Goal: Find contact information: Obtain details needed to contact an individual or organization

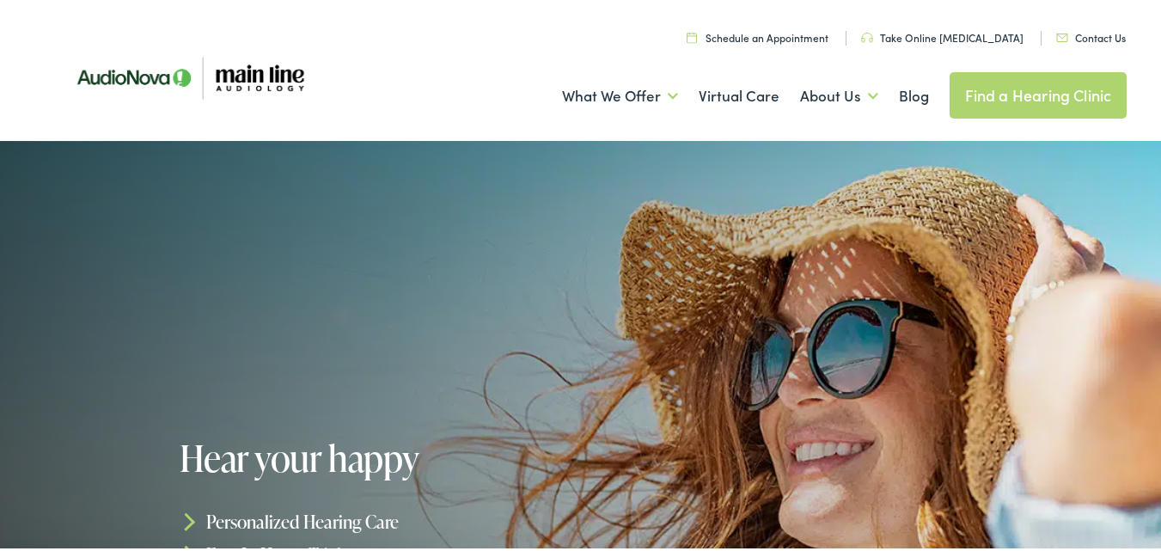
click at [1056, 27] on link "Contact Us" at bounding box center [1091, 34] width 70 height 15
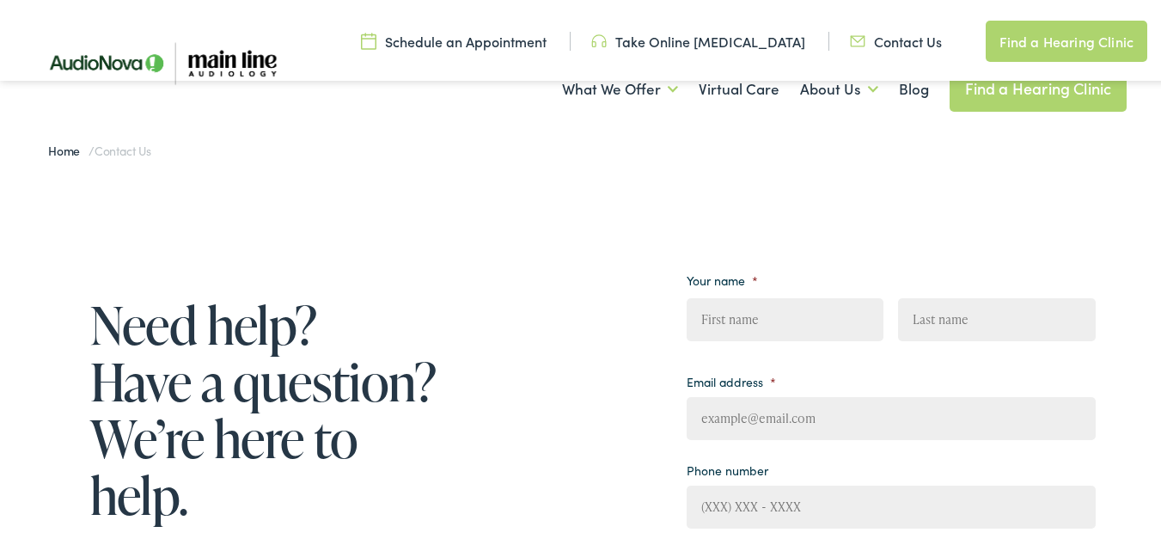
scroll to position [229, 0]
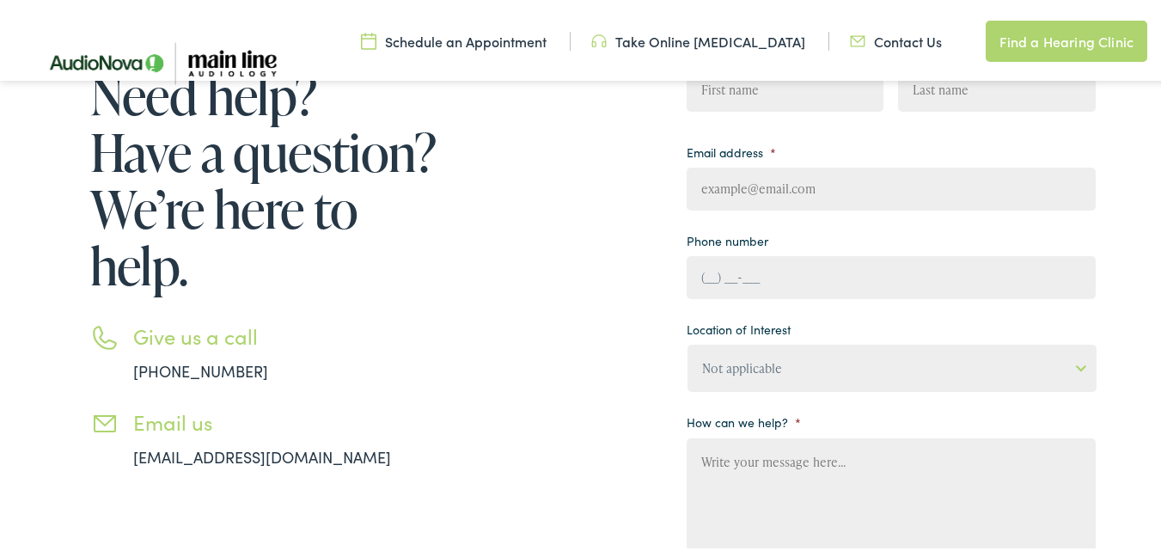
drag, startPoint x: 811, startPoint y: 264, endPoint x: 820, endPoint y: 273, distance: 12.8
click at [811, 264] on input "(___) ___-____" at bounding box center [891, 274] width 409 height 43
type input "[PHONE_NUMBER]"
type input "Jordan"
type input "[PERSON_NAME]"
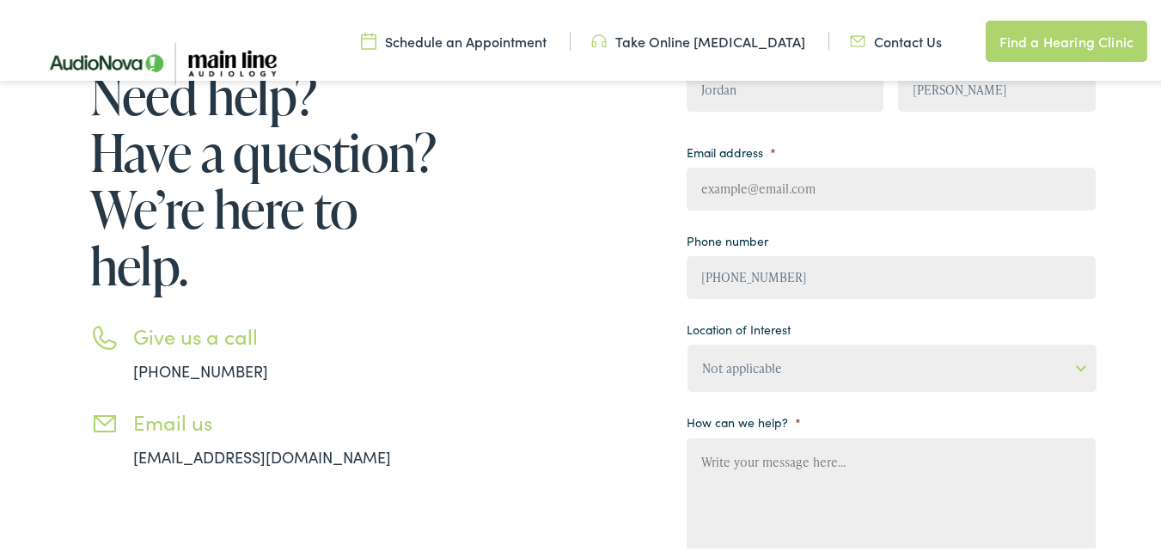
type input "[EMAIL_ADDRESS][DOMAIN_NAME]"
click at [790, 367] on select "Not applicable [MEDICAL_DATA] & Hearing Clinic, [GEOGRAPHIC_DATA][PERSON_NAME] …" at bounding box center [891, 364] width 409 height 47
select select "[PERSON_NAME] Hearing Centers, [GEOGRAPHIC_DATA]"
click at [687, 341] on select "Not applicable [MEDICAL_DATA] & Hearing Clinic, [GEOGRAPHIC_DATA][PERSON_NAME] …" at bounding box center [891, 364] width 409 height 47
click at [785, 487] on textarea "How can we help? *" at bounding box center [891, 503] width 409 height 137
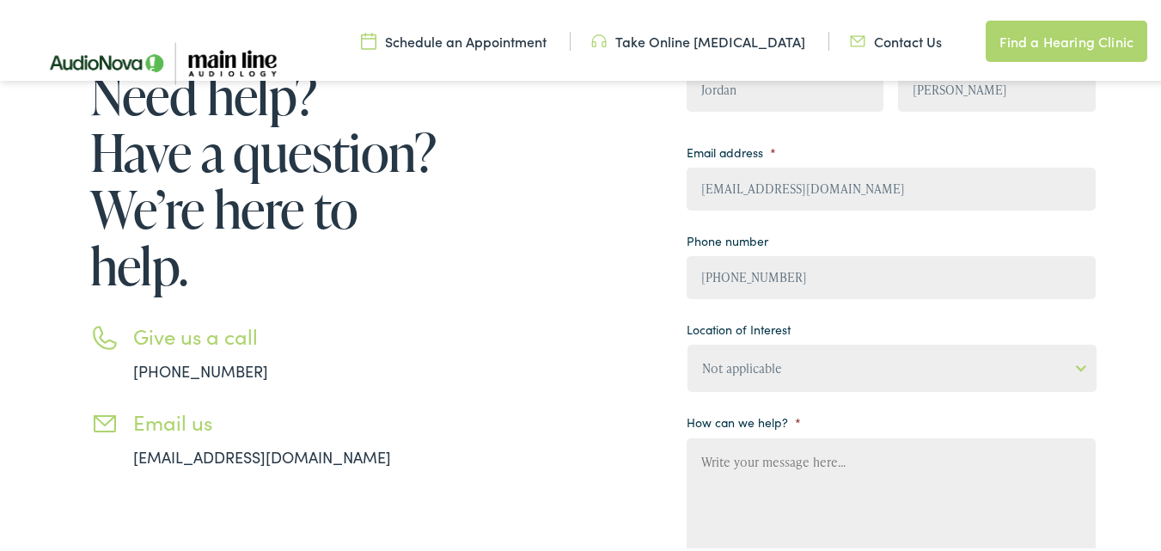
paste textarea "Beloved website owner, I’m Jordan from the [GEOGRAPHIC_DATA], and I’ve been hel…"
type textarea "Beloved website owner, I’m Jordan from the [GEOGRAPHIC_DATA], and I’ve been hel…"
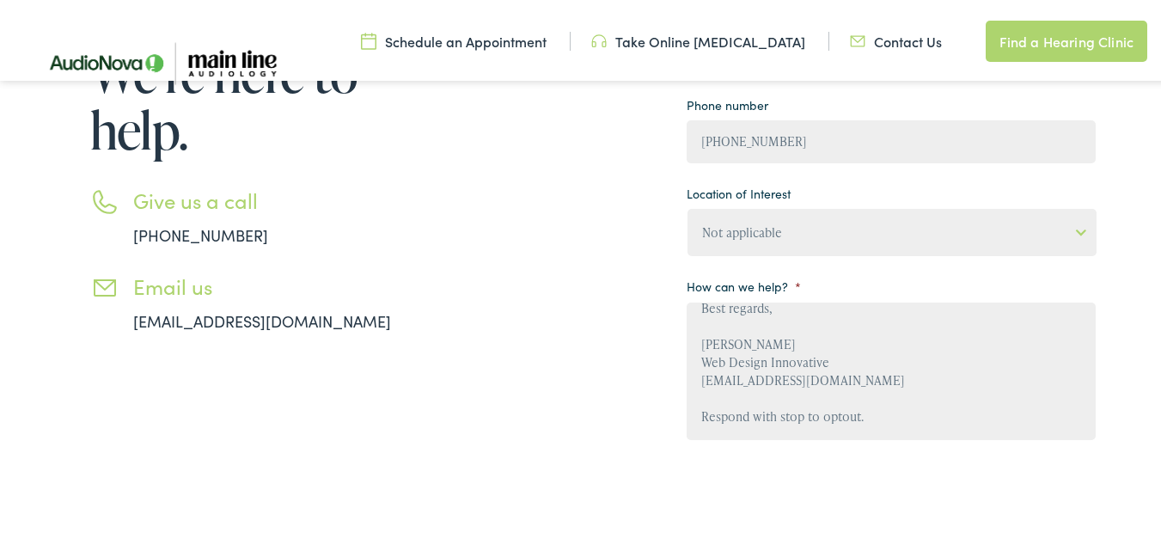
scroll to position [595, 0]
